Goal: Task Accomplishment & Management: Manage account settings

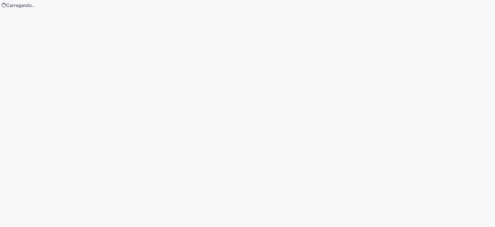
click at [101, 115] on div "Loading..." at bounding box center [247, 113] width 495 height 227
drag, startPoint x: 72, startPoint y: 58, endPoint x: 60, endPoint y: 8, distance: 51.4
click at [72, 58] on div "Loading..." at bounding box center [247, 113] width 495 height 227
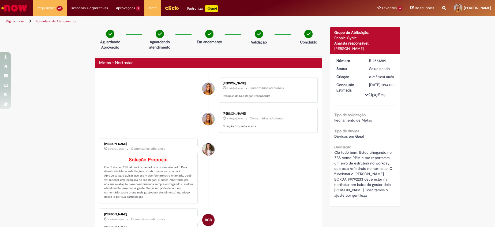
click at [18, 6] on img "Ir para a Homepage" at bounding box center [15, 8] width 28 height 11
click at [49, 66] on div "Verificar Código de Barras Aguardando Aprovação Aguardando atendimento Em andam…" at bounding box center [247, 179] width 495 height 305
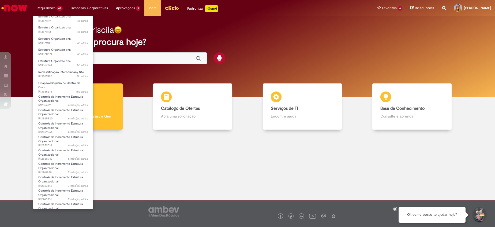
scroll to position [287, 0]
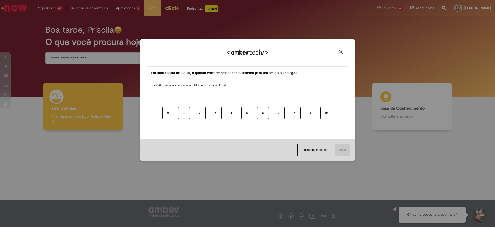
click at [342, 50] on img "Close" at bounding box center [341, 52] width 4 height 4
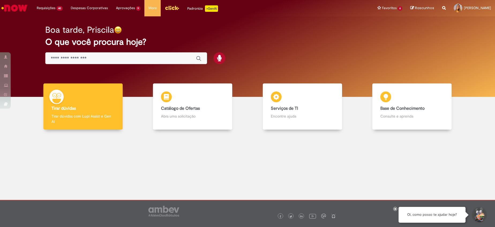
click at [18, 34] on div "Boa tarde, Priscila O que você procura hoje?" at bounding box center [247, 56] width 487 height 80
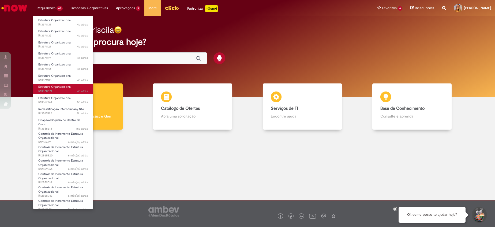
scroll to position [247, 0]
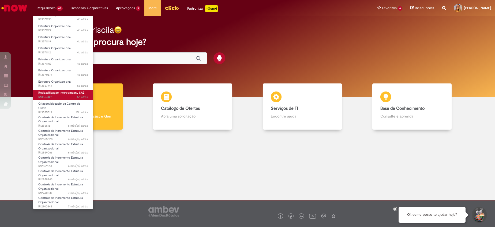
click at [73, 94] on span "Reclassificação Intercompany SAZ" at bounding box center [61, 93] width 46 height 4
click at [65, 96] on span "5d atrás 5 dias atrás R13567426" at bounding box center [63, 97] width 50 height 4
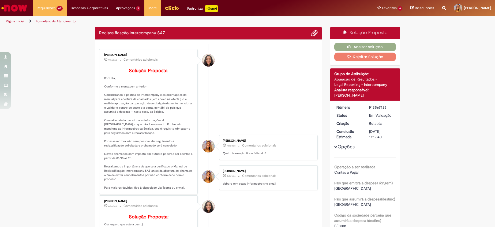
click at [261, 92] on li "Debora Helloisa Soares 9h atrás 9 horas atrás Comentários adicionais Solução Pr…" at bounding box center [208, 89] width 219 height 80
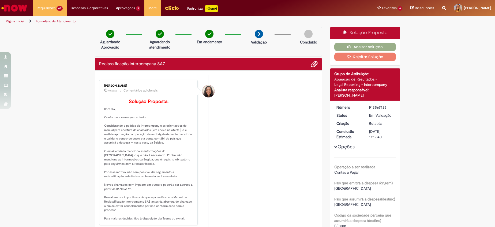
click at [352, 59] on button "Rejeitar Solução" at bounding box center [366, 57] width 62 height 9
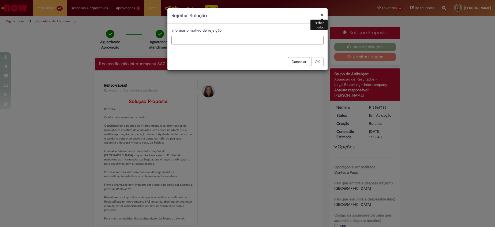
click at [249, 41] on input "text" at bounding box center [248, 40] width 152 height 9
type input "*"
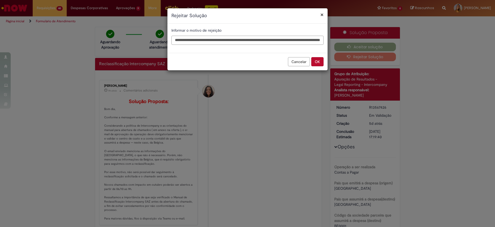
scroll to position [0, 40]
type input "**********"
click at [320, 61] on button "OK" at bounding box center [317, 61] width 12 height 9
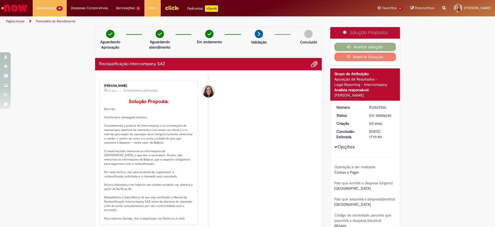
scroll to position [0, 0]
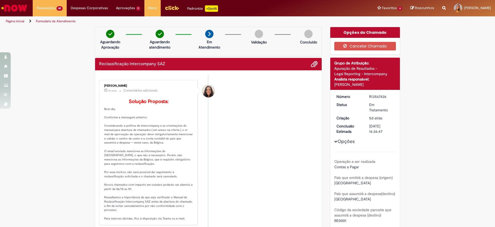
click at [265, 115] on li "Debora Helloisa Soares 9h atrás 9 horas atrás Comentários adicionais Solução Pr…" at bounding box center [208, 152] width 219 height 145
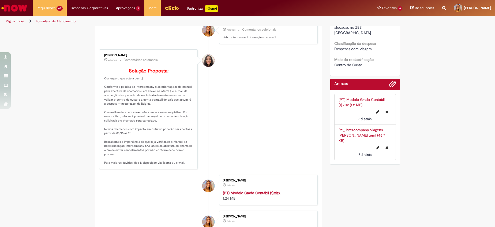
scroll to position [250, 0]
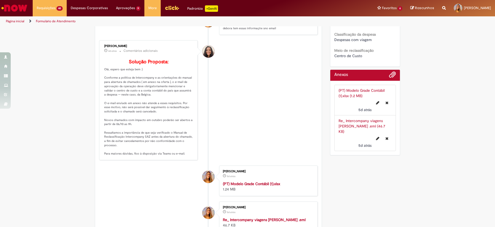
drag, startPoint x: 342, startPoint y: 126, endPoint x: 366, endPoint y: 135, distance: 25.0
click at [342, 134] on div "5d atrás 5 dias atrás" at bounding box center [365, 141] width 53 height 14
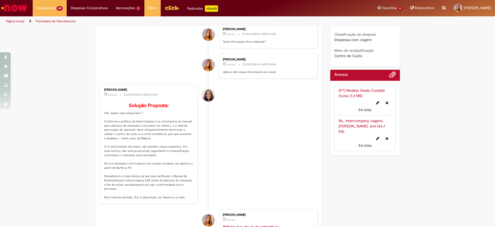
click at [346, 118] on link "Re_ Intercompany viagens Mauricio .eml (46.7 KB)" at bounding box center [362, 126] width 47 height 16
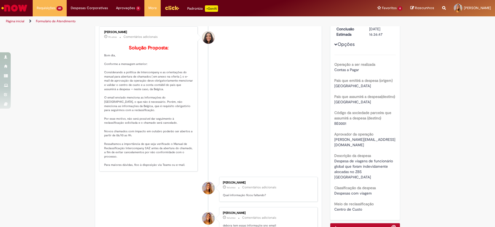
scroll to position [0, 0]
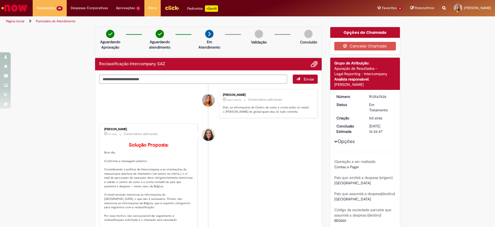
click at [179, 81] on textarea "Digite sua mensagem aqui..." at bounding box center [193, 79] width 188 height 9
paste textarea "**********"
type textarea "**********"
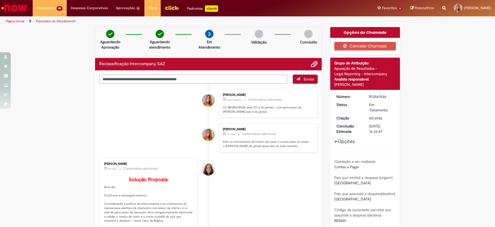
type textarea "**********"
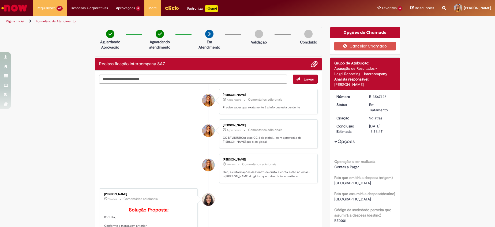
click at [139, 127] on li "Priscila Cerri Sampaio Agora mesmo Agora mesmo Comentários adicionais CC BRVBUU…" at bounding box center [208, 133] width 219 height 29
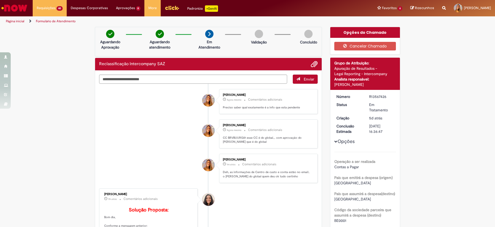
click at [139, 127] on li "Priscila Cerri Sampaio Agora mesmo Agora mesmo Comentários adicionais CC BRVBUU…" at bounding box center [208, 133] width 219 height 29
drag, startPoint x: 42, startPoint y: 116, endPoint x: 46, endPoint y: 118, distance: 4.7
click at [183, 129] on li "Priscila Cerri Sampaio 3m atrás 3 minutos atrás Comentários adicionais CC BRVBU…" at bounding box center [208, 133] width 219 height 29
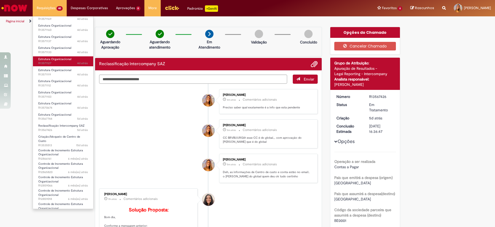
scroll to position [201, 0]
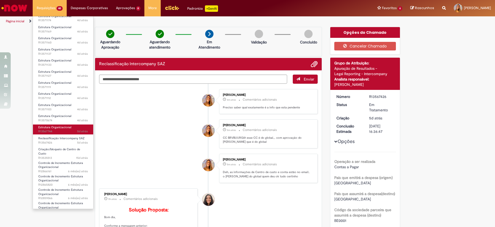
click at [54, 130] on span "5d atrás 5 dias atrás R13567744" at bounding box center [63, 131] width 50 height 4
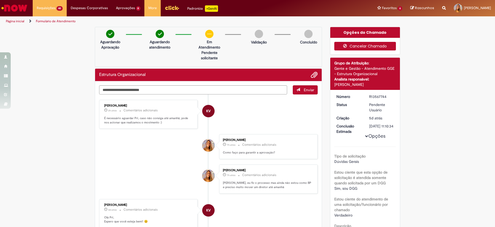
click at [348, 46] on button "Cancelar Chamado" at bounding box center [366, 46] width 62 height 9
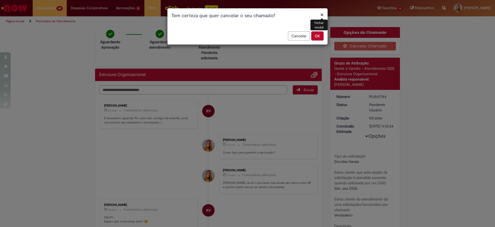
click at [322, 37] on button "OK" at bounding box center [317, 35] width 12 height 9
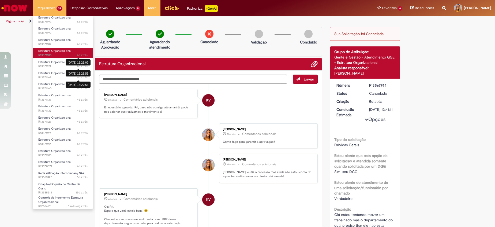
scroll to position [201, 0]
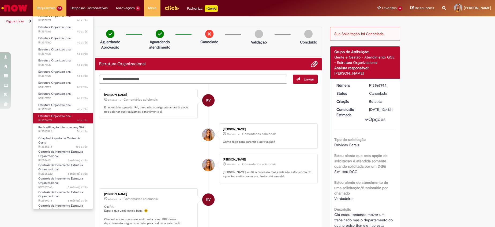
click at [62, 119] on span "4d atrás 4 dias atrás R13570674" at bounding box center [62, 120] width 49 height 4
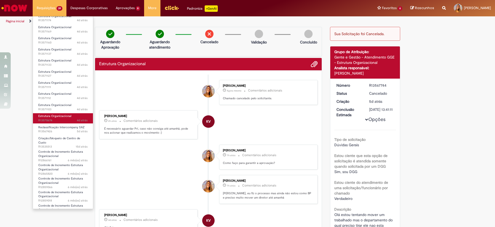
click at [69, 116] on span "Estrutura Organizacional" at bounding box center [54, 116] width 33 height 4
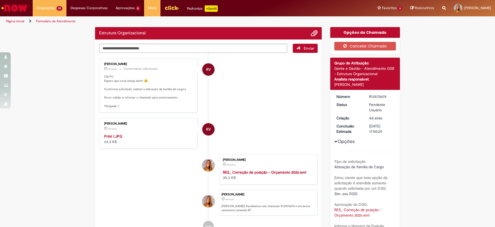
click at [132, 90] on p "Olá Pri, Espero que você esteja bem!! 😊 Conforme solicitado, realizei a alteraç…" at bounding box center [148, 92] width 89 height 34
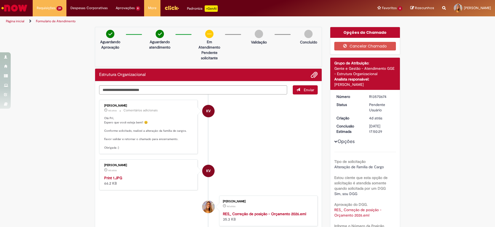
drag, startPoint x: 132, startPoint y: 90, endPoint x: 133, endPoint y: 97, distance: 6.8
click at [133, 97] on ul "KV Karine Vieira 4d atrás 4 dias atrás Comentários adicionais Olá Pri, Espero q…" at bounding box center [208, 186] width 219 height 184
drag, startPoint x: 110, startPoint y: 104, endPoint x: 104, endPoint y: 103, distance: 5.4
click at [104, 103] on div "Karine Vieira 4d atrás 4 dias atrás Comentários adicionais Olá Pri, Espero que …" at bounding box center [148, 126] width 95 height 51
drag, startPoint x: 104, startPoint y: 103, endPoint x: 100, endPoint y: 103, distance: 4.0
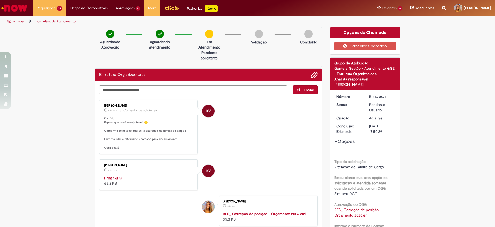
click at [101, 103] on div "Karine Vieira 4d atrás 4 dias atrás Comentários adicionais Olá Pri, Espero que …" at bounding box center [148, 126] width 95 height 51
drag, startPoint x: 124, startPoint y: 108, endPoint x: 107, endPoint y: 107, distance: 17.2
click at [107, 107] on p "4d atrás 4 dias atrás Comentários adicionais" at bounding box center [148, 110] width 89 height 6
drag, startPoint x: 107, startPoint y: 107, endPoint x: 98, endPoint y: 107, distance: 8.6
click at [101, 107] on div "Karine Vieira 4d atrás 4 dias atrás Comentários adicionais Olá Pri, Espero que …" at bounding box center [148, 126] width 95 height 51
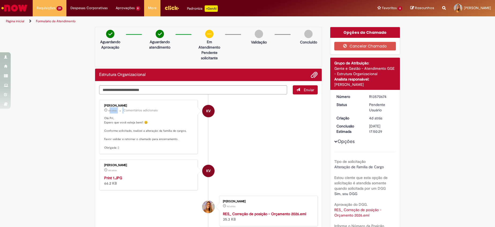
copy div "Karine Vieira"
click at [144, 93] on textarea "Digite sua mensagem aqui..." at bounding box center [193, 89] width 188 height 9
type textarea "**********"
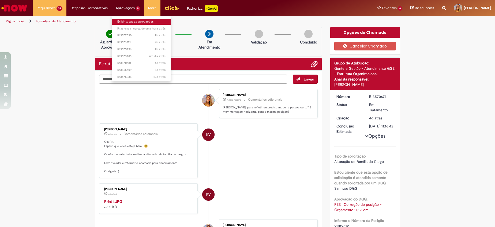
click at [135, 24] on link "Exibir todas as aprovações" at bounding box center [141, 22] width 59 height 6
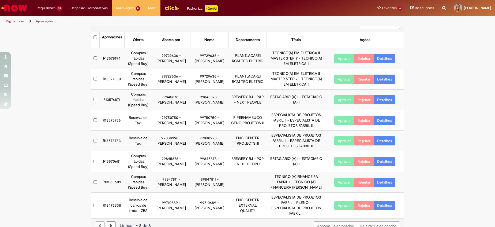
scroll to position [18, 0]
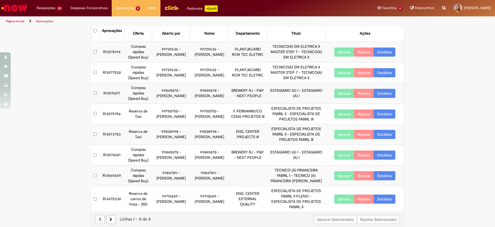
click at [337, 173] on button "Aprovar" at bounding box center [345, 175] width 20 height 9
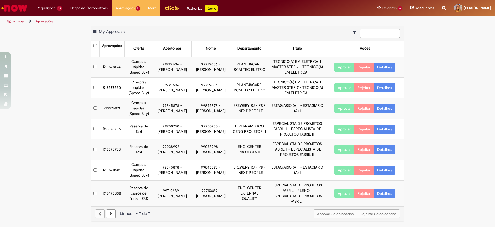
scroll to position [0, 0]
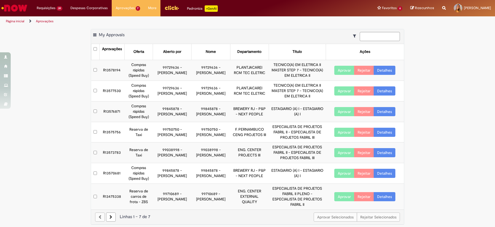
drag, startPoint x: 58, startPoint y: 159, endPoint x: 114, endPoint y: 158, distance: 56.3
click at [58, 159] on div "Exportar como PDF Exportar como Excel Exportar como CSV My Approvals Aprovações…" at bounding box center [247, 129] width 495 height 201
drag, startPoint x: 47, startPoint y: 144, endPoint x: 53, endPoint y: 144, distance: 6.2
click at [47, 144] on div "Exportar como PDF Exportar como Excel Exportar como CSV My Approvals Aprovações…" at bounding box center [247, 129] width 495 height 201
drag, startPoint x: 64, startPoint y: 138, endPoint x: 134, endPoint y: 139, distance: 70.0
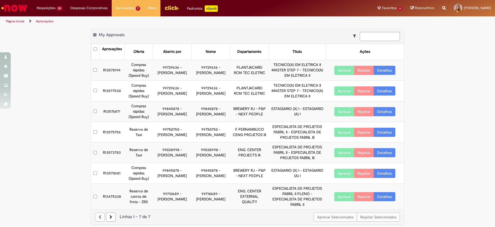
click at [64, 138] on div "Exportar como PDF Exportar como Excel Exportar como CSV My Approvals Aprovações…" at bounding box center [247, 129] width 495 height 201
